Goal: Task Accomplishment & Management: Manage account settings

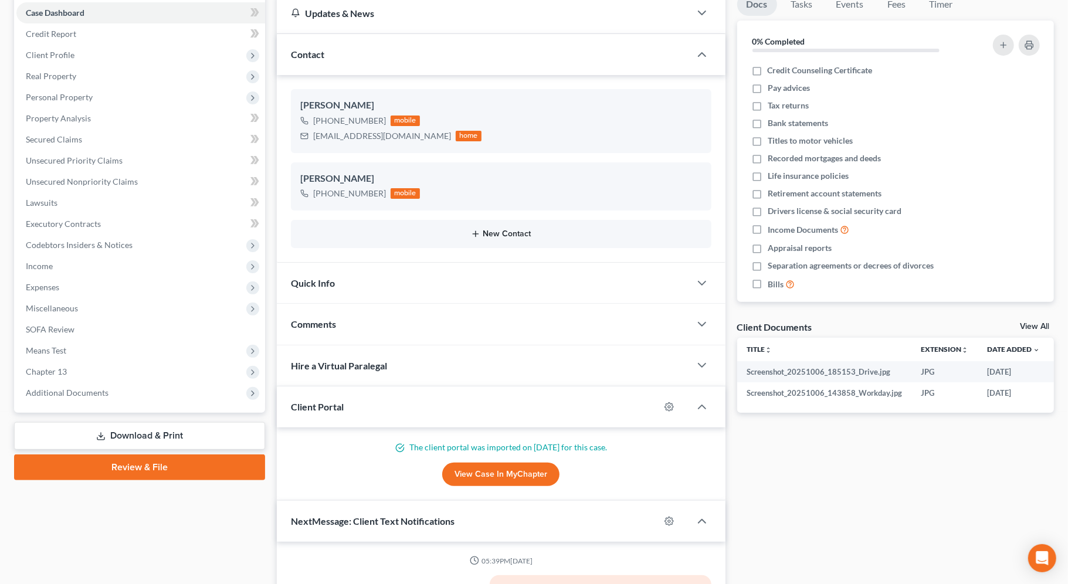
scroll to position [128, 0]
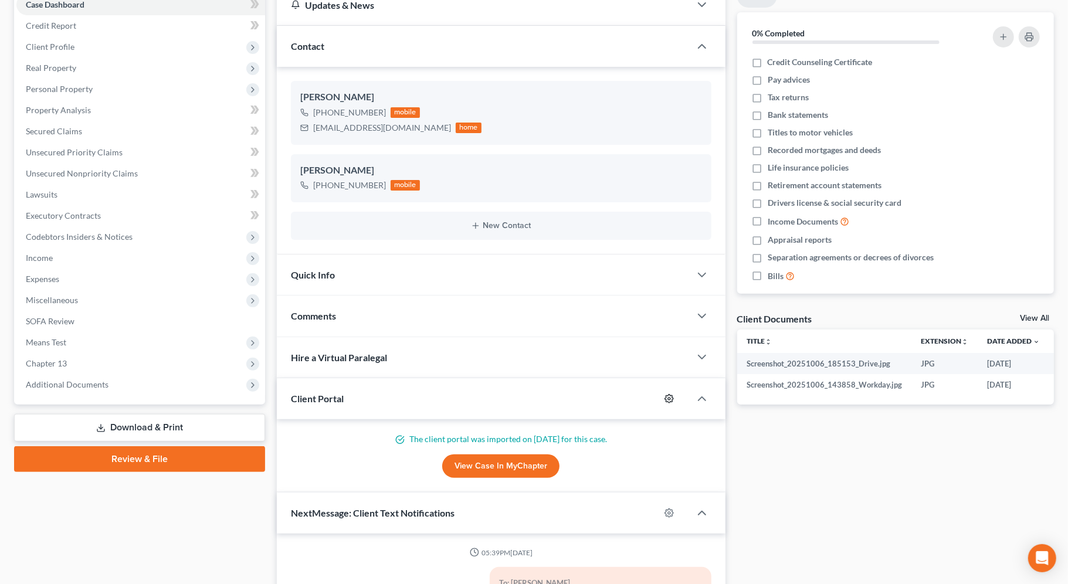
click at [671, 399] on icon "button" at bounding box center [668, 398] width 9 height 9
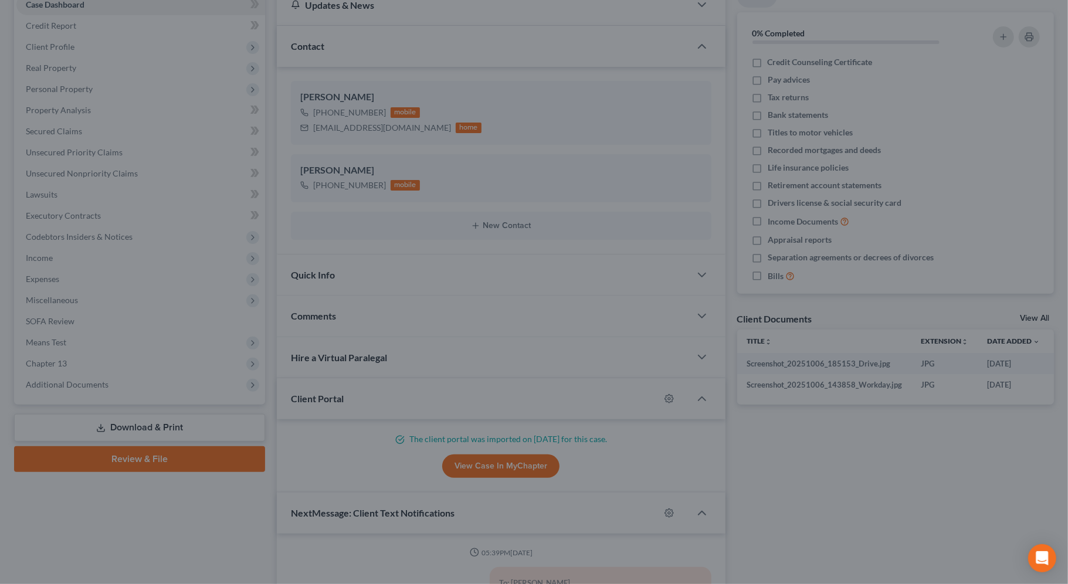
click at [961, 500] on div "MyChapter Settings for Gladson, Michael If you would like to add custom instruc…" at bounding box center [534, 292] width 1068 height 584
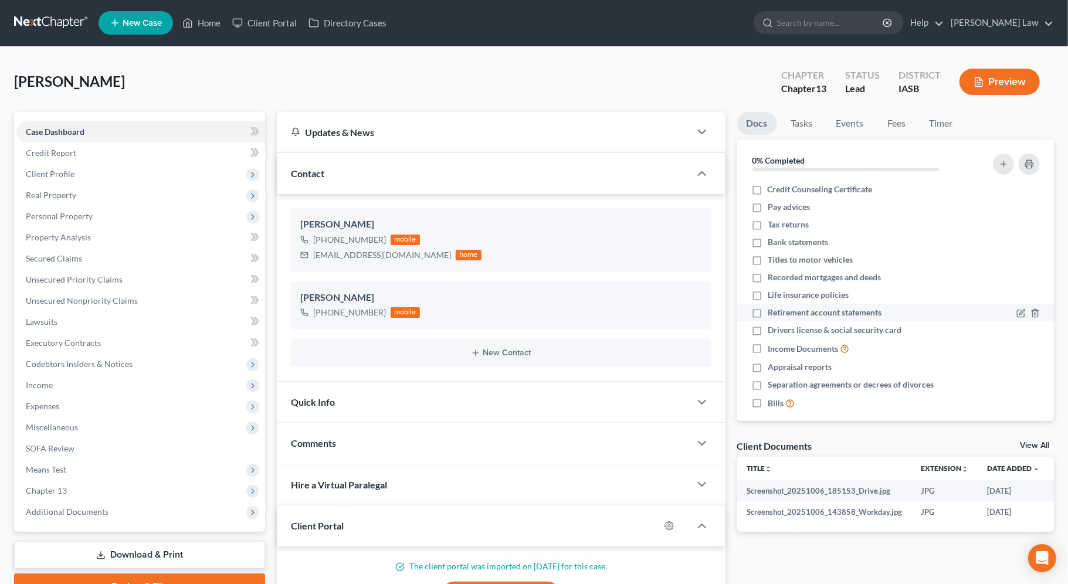
scroll to position [0, 0]
click at [988, 21] on link "Zisman Law" at bounding box center [999, 23] width 108 height 21
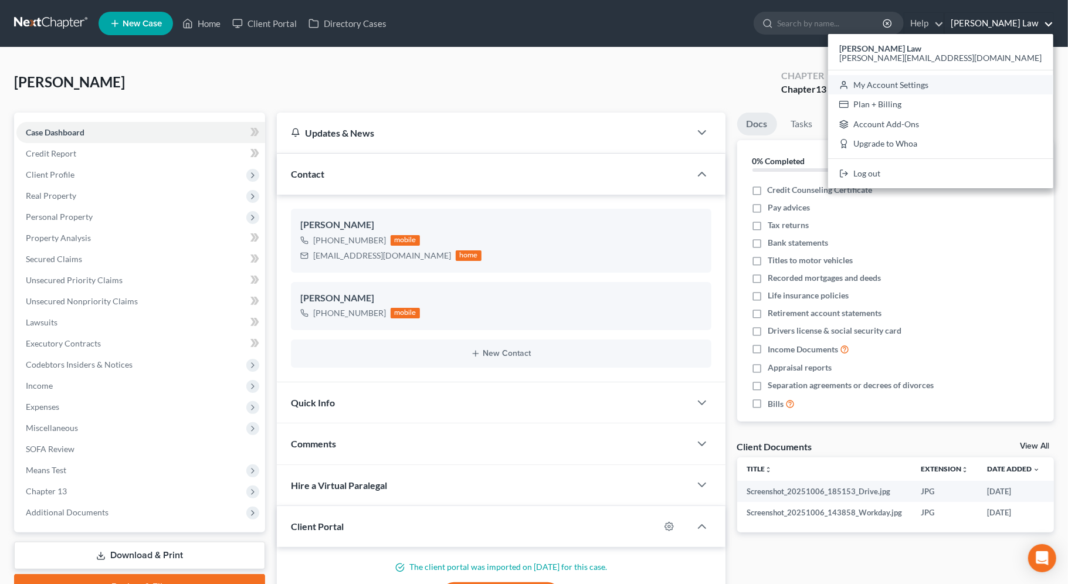
click at [962, 79] on link "My Account Settings" at bounding box center [940, 85] width 225 height 20
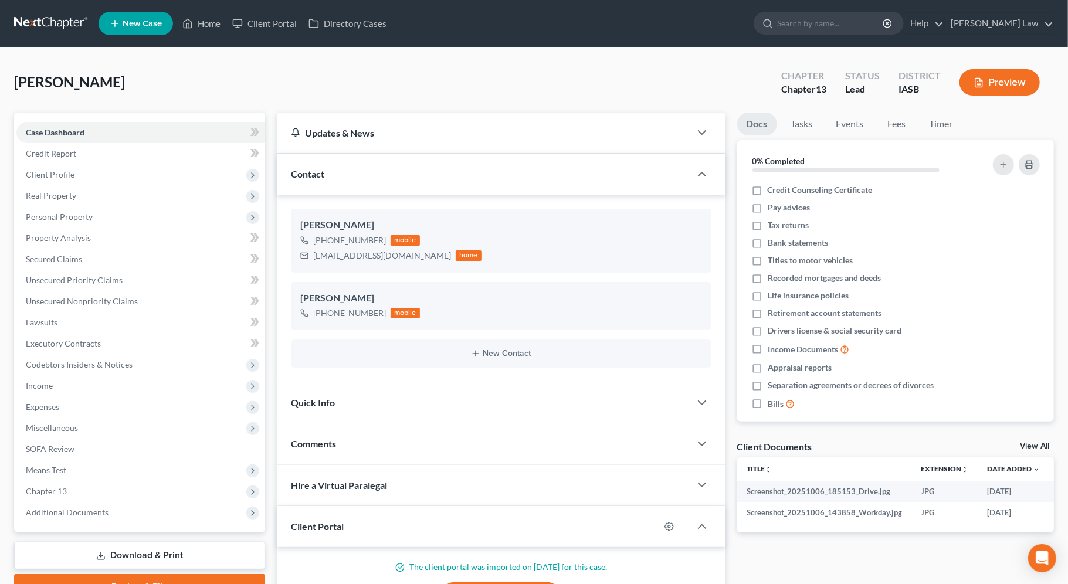
select select "30"
select select "23"
select select "16"
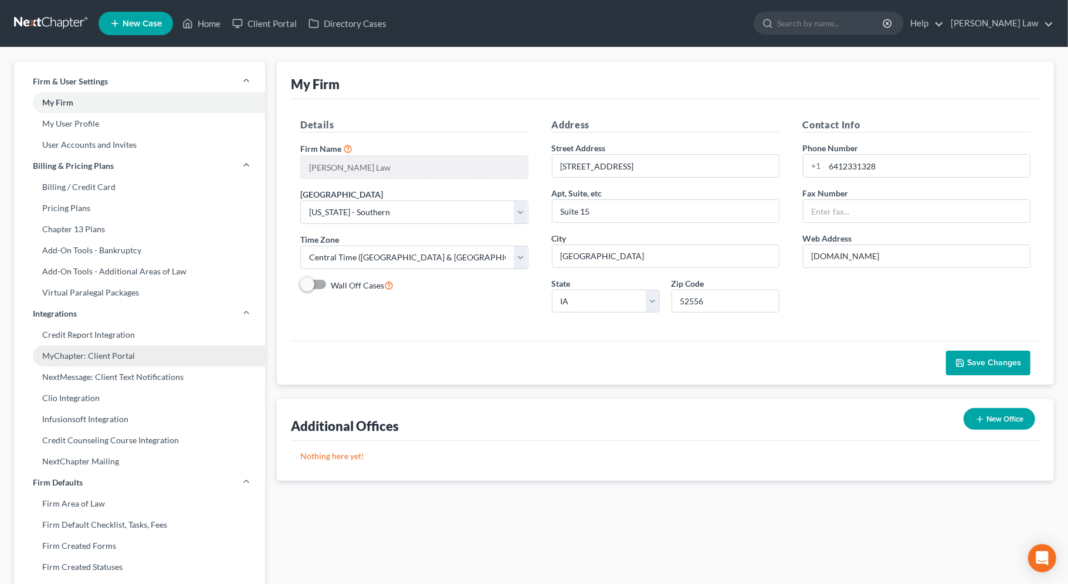
click at [108, 349] on link "MyChapter: Client Portal" at bounding box center [139, 355] width 251 height 21
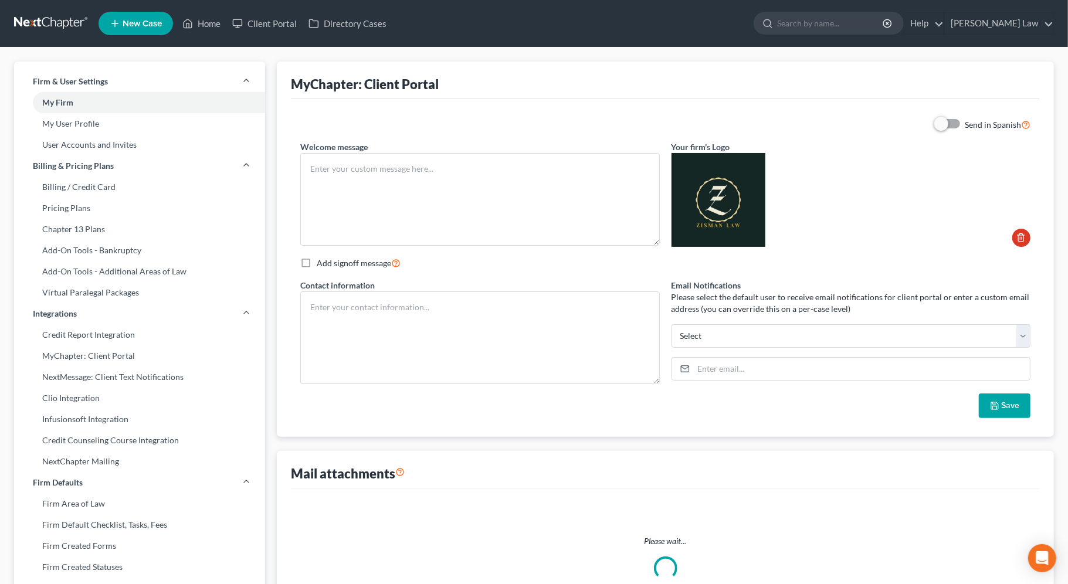
type textarea "Hello! Welcome to MyChapter. We are here to help make the bankruptcy filing pro…"
type textarea "Shane Zisman, Esq. Tel: (641) 472-5141 E-Mail: shane@shanezismanlaw.com Paraleg…"
type input "shane@shanezismanlaw.com"
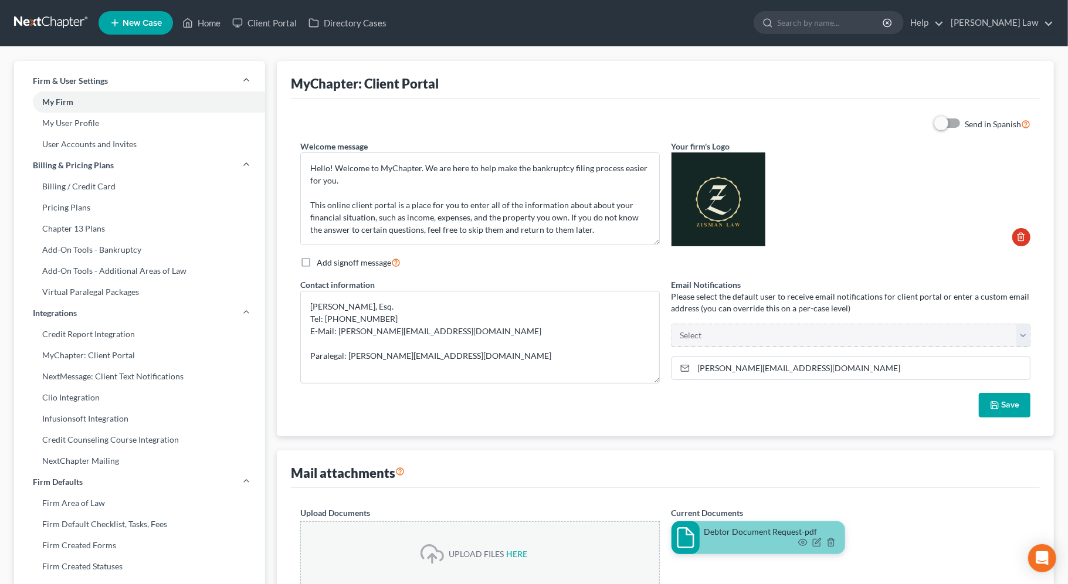
scroll to position [12, 0]
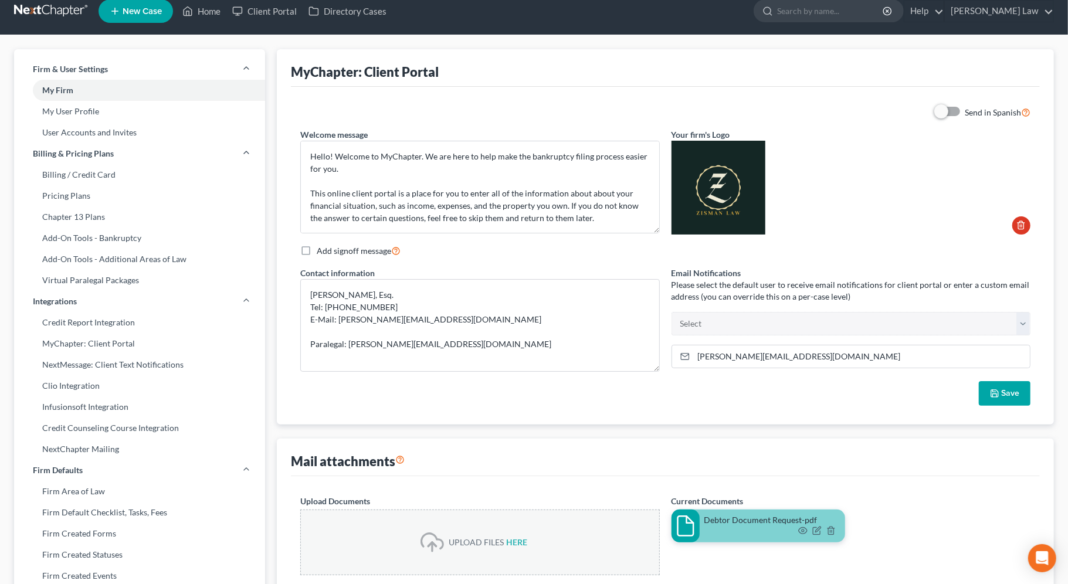
click at [804, 308] on div "Email Notifications Please select the default user to receive email notificatio…" at bounding box center [851, 301] width 359 height 69
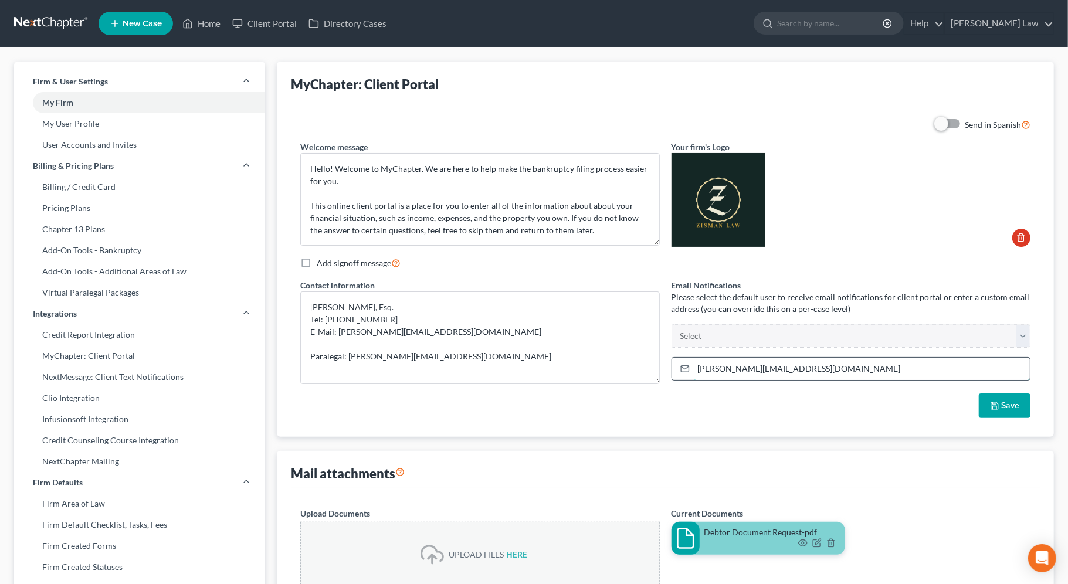
click at [843, 365] on input "shane@shanezismanlaw.com" at bounding box center [862, 369] width 336 height 22
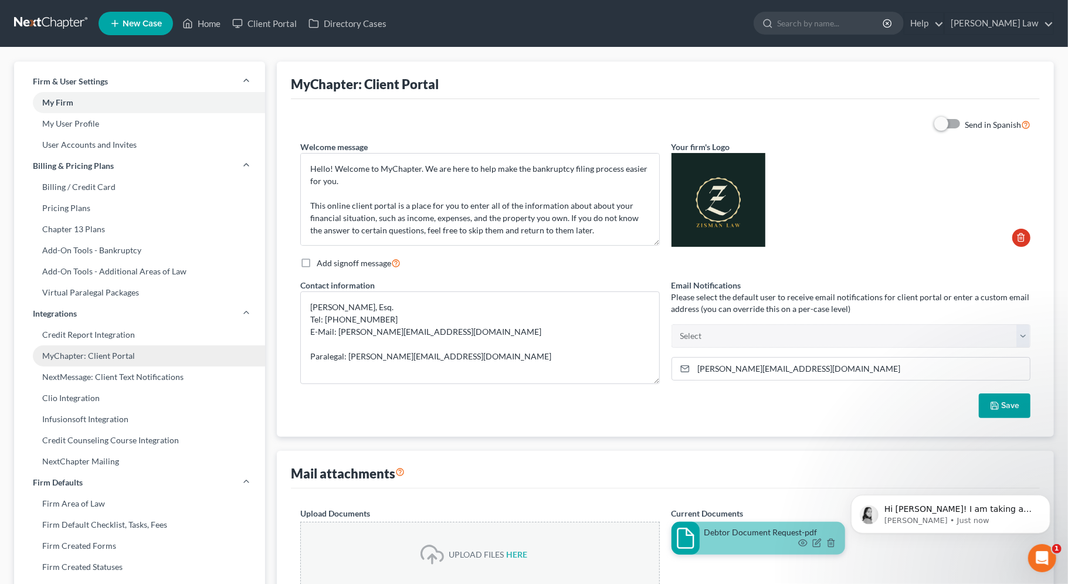
click at [88, 360] on link "MyChapter: Client Portal" at bounding box center [139, 355] width 251 height 21
click at [93, 355] on link "MyChapter: Client Portal" at bounding box center [139, 355] width 251 height 21
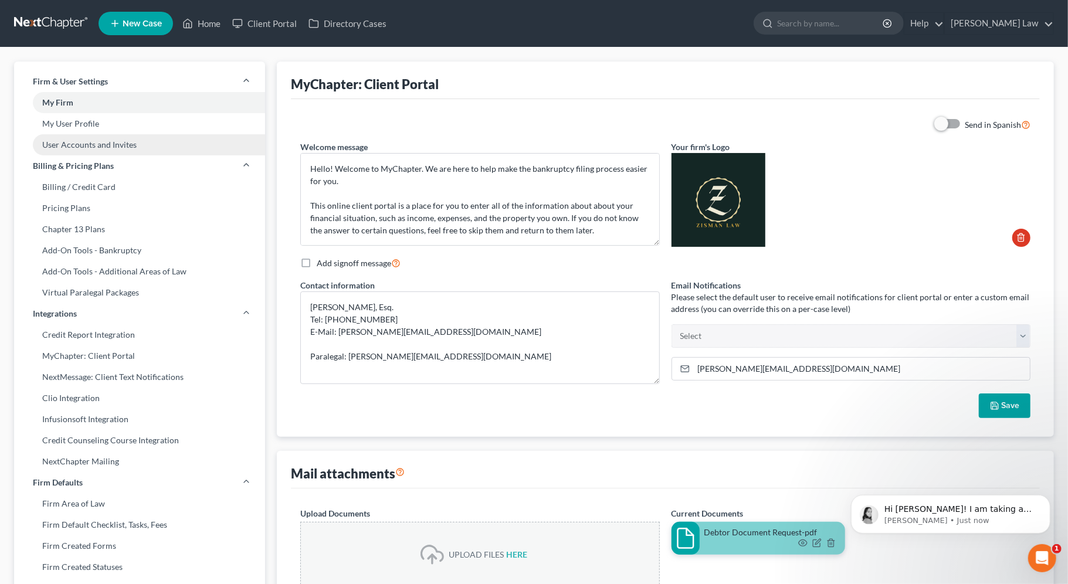
click at [77, 140] on link "User Accounts and Invites" at bounding box center [139, 144] width 251 height 21
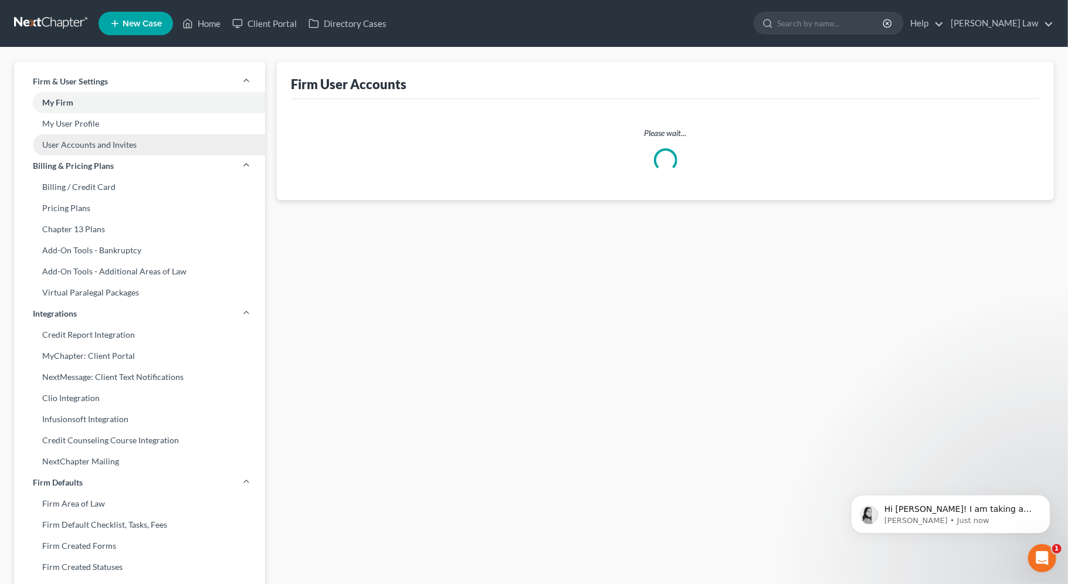
select select "0"
select select "1"
select select "2"
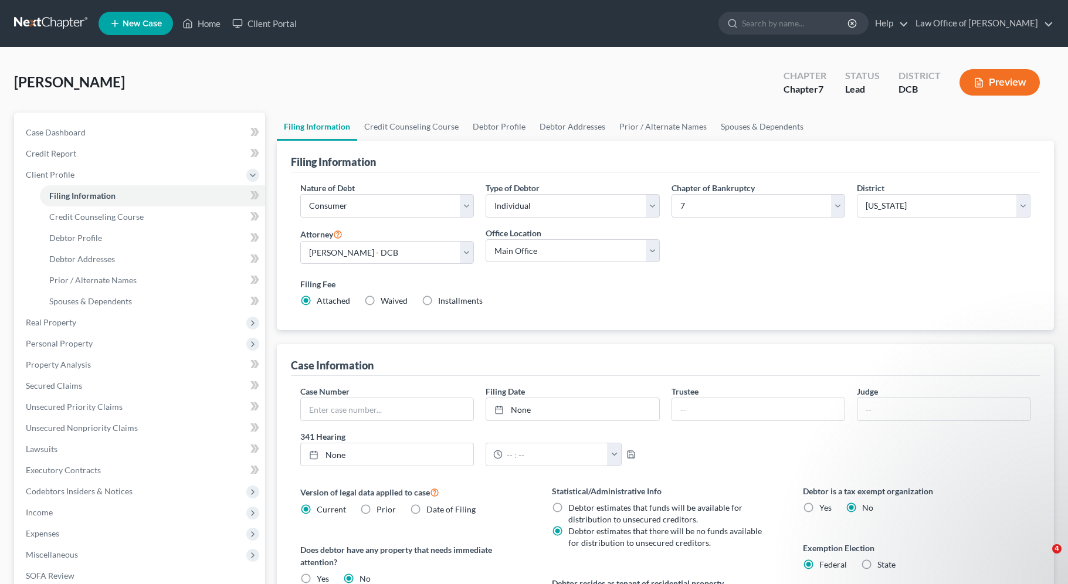
select select "1"
select select "0"
select select "14"
select select "1"
